Goal: Information Seeking & Learning: Learn about a topic

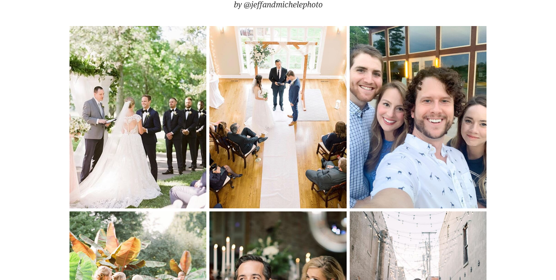
scroll to position [2948, 0]
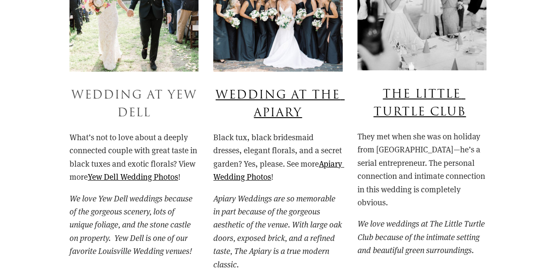
scroll to position [4432, 0]
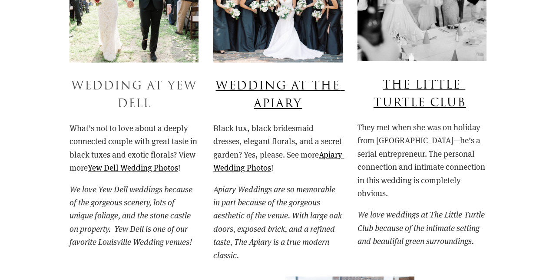
click at [126, 78] on link "Wedding at Yew Dell" at bounding box center [136, 95] width 130 height 35
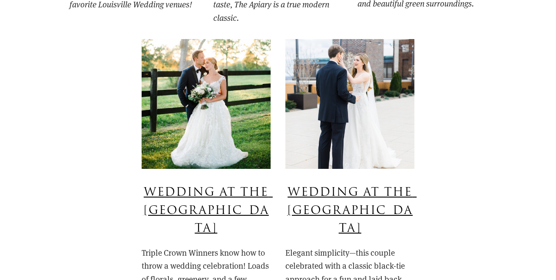
scroll to position [4683, 0]
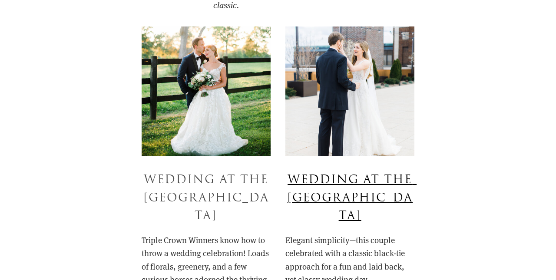
click at [183, 172] on link "Wedding at the Polo Barn" at bounding box center [207, 198] width 129 height 53
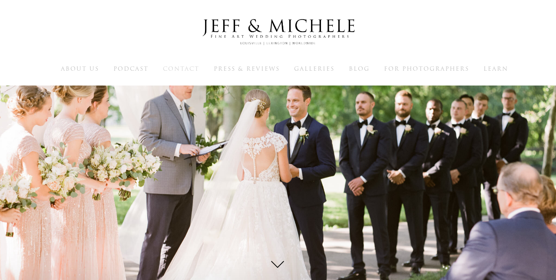
click at [173, 68] on span "Contact" at bounding box center [181, 69] width 36 height 8
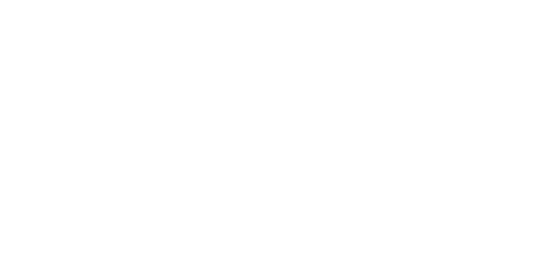
scroll to position [7274, 0]
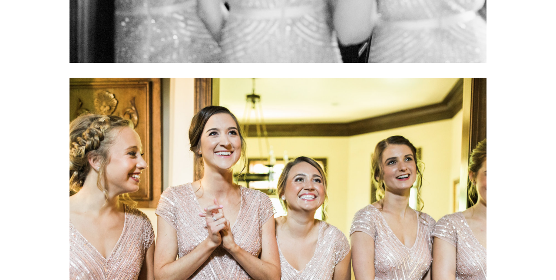
scroll to position [6823, 0]
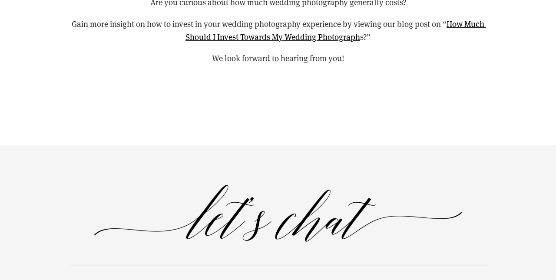
scroll to position [715, 0]
click at [206, 32] on link "How Much Should I Invest Towards My Wedding Photograph" at bounding box center [336, 30] width 301 height 24
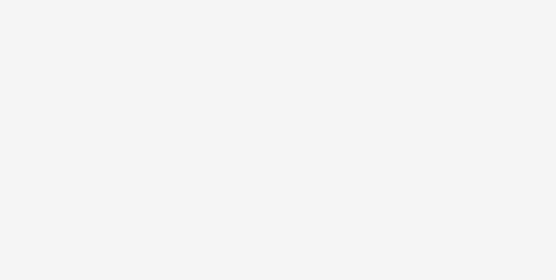
scroll to position [1160, 0]
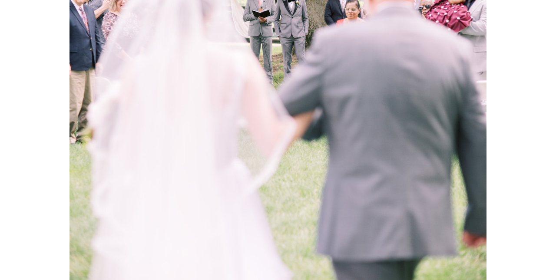
scroll to position [3532, 0]
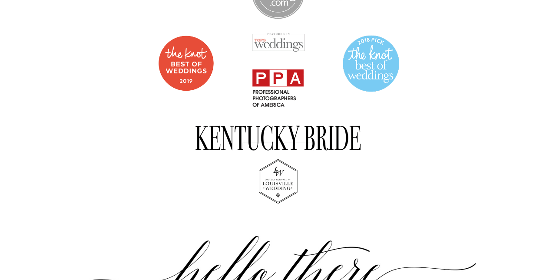
scroll to position [552, 0]
